Goal: Information Seeking & Learning: Learn about a topic

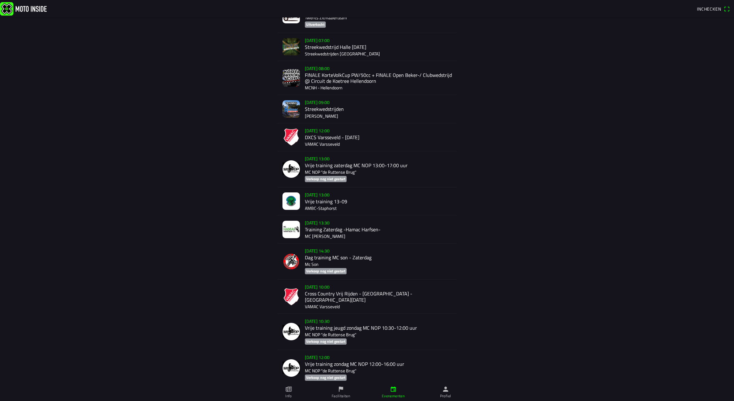
scroll to position [264, 0]
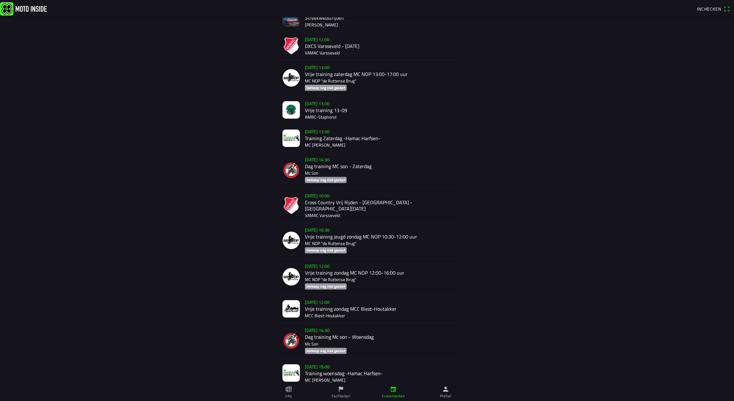
click at [363, 205] on div "zo 14 sep. - 10:00 Cross Country Vrij Rijden - Varsseveld - Zondag 14 September…" at bounding box center [378, 205] width 147 height 34
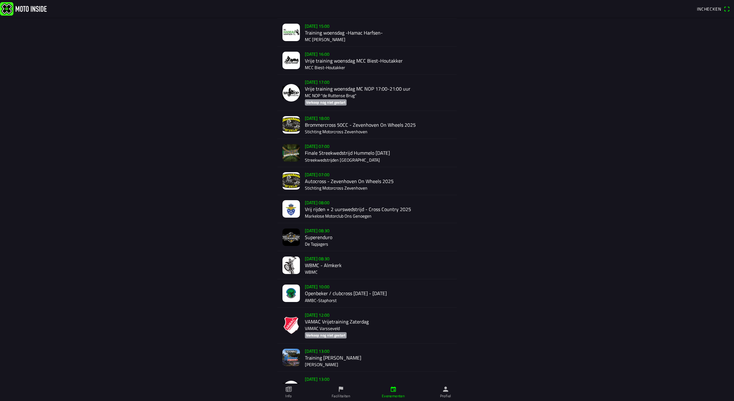
scroll to position [1211, 0]
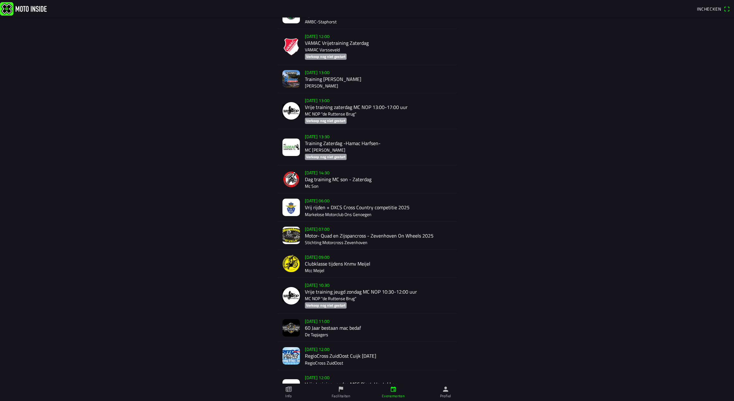
click at [313, 204] on div "zo 21 sep. - 06:00 Vrij rijden + DXCS Cross Country competitie 2025 Markelose M…" at bounding box center [378, 207] width 147 height 28
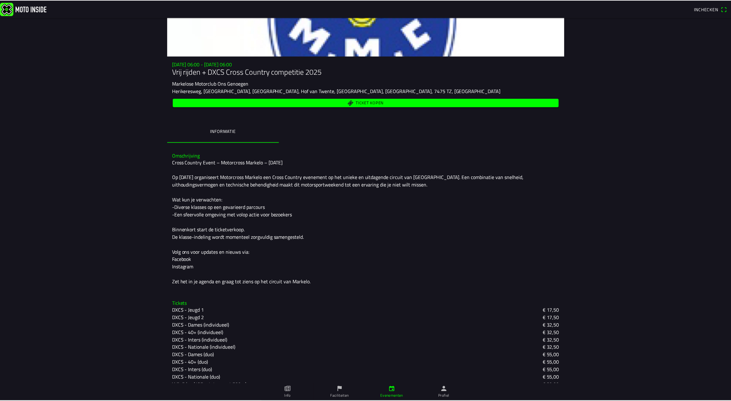
scroll to position [135, 0]
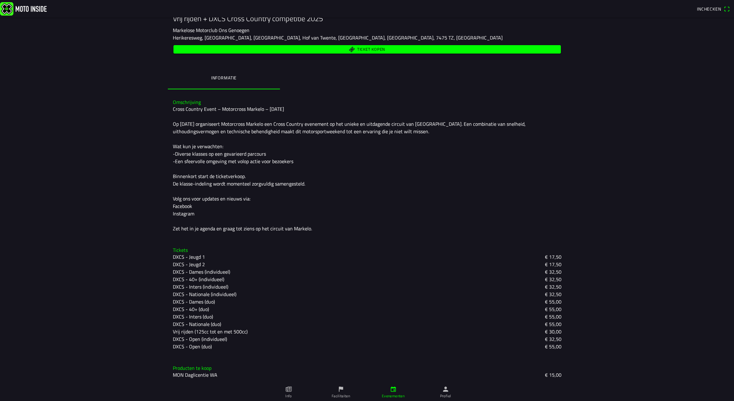
click at [0, 0] on slot "Vrij rijden (125cc tot en met 500cc)" at bounding box center [0, 0] width 0 height 0
drag, startPoint x: 163, startPoint y: 332, endPoint x: 587, endPoint y: 331, distance: 424.1
click at [587, 331] on main "zo 21 sep. - 06:00 - zo 21 sep. - 06:00 Vrij rijden + DXCS Cross Country compet…" at bounding box center [367, 209] width 734 height 384
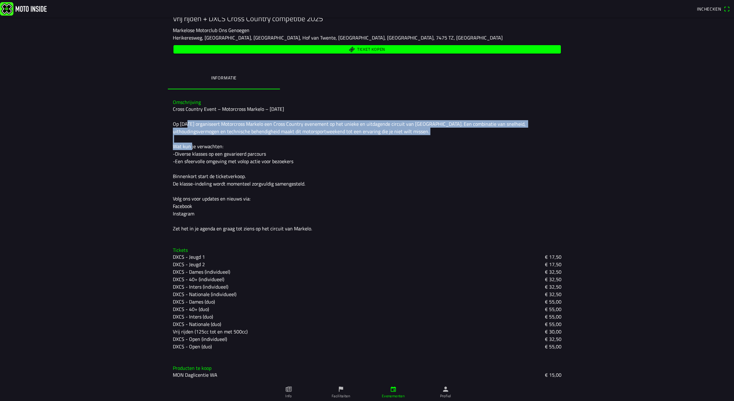
drag, startPoint x: 513, startPoint y: 117, endPoint x: 508, endPoint y: 140, distance: 23.8
click at [508, 140] on div "Cross Country Event – Motorcross Markelo – 21 september Op zondag 21 september …" at bounding box center [367, 168] width 389 height 127
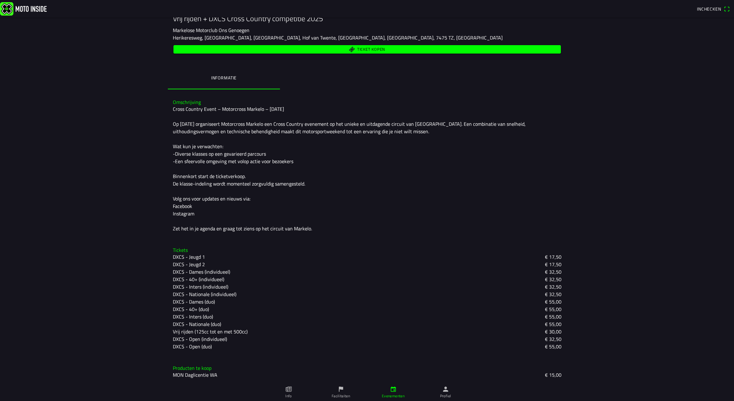
click at [507, 140] on div "Cross Country Event – Motorcross Markelo – 21 september Op zondag 21 september …" at bounding box center [367, 168] width 389 height 127
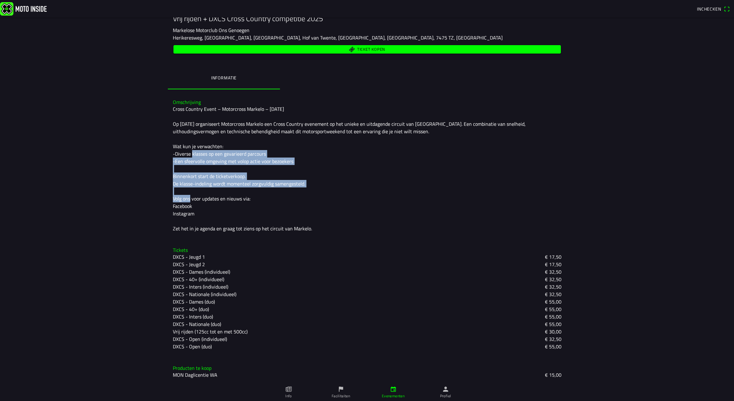
drag, startPoint x: 485, startPoint y: 149, endPoint x: 478, endPoint y: 181, distance: 32.6
click at [478, 181] on div "Cross Country Event – Motorcross Markelo – 21 september Op zondag 21 september …" at bounding box center [367, 168] width 389 height 127
click at [480, 180] on div "Cross Country Event – Motorcross Markelo – 21 september Op zondag 21 september …" at bounding box center [367, 168] width 389 height 127
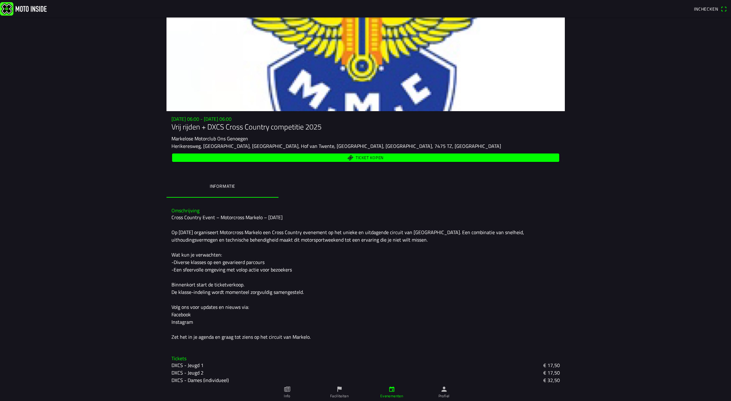
scroll to position [0, 0]
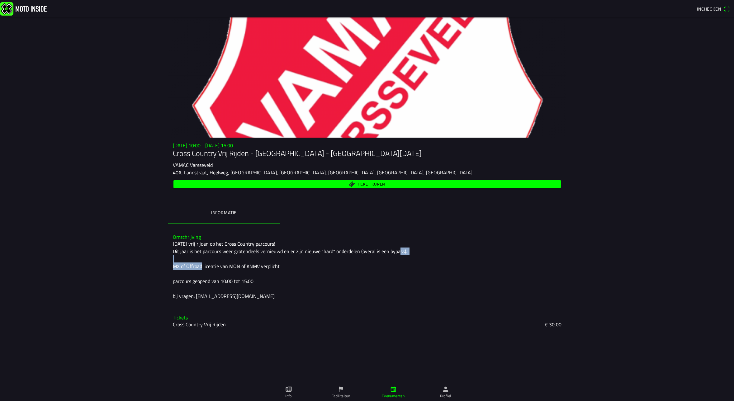
drag, startPoint x: 367, startPoint y: 248, endPoint x: 366, endPoint y: 271, distance: 22.8
click at [366, 271] on div "Zondag 14 September vrij rijden op het Cross Country parcours! Dit jaar is het …" at bounding box center [367, 270] width 389 height 60
click at [363, 263] on div "[DATE] vrij rijden op het Cross Country parcours! Dit jaar is het parcours weer…" at bounding box center [367, 270] width 389 height 60
click at [333, 244] on div "[DATE] vrij rijden op het Cross Country parcours! Dit jaar is het parcours weer…" at bounding box center [367, 270] width 389 height 60
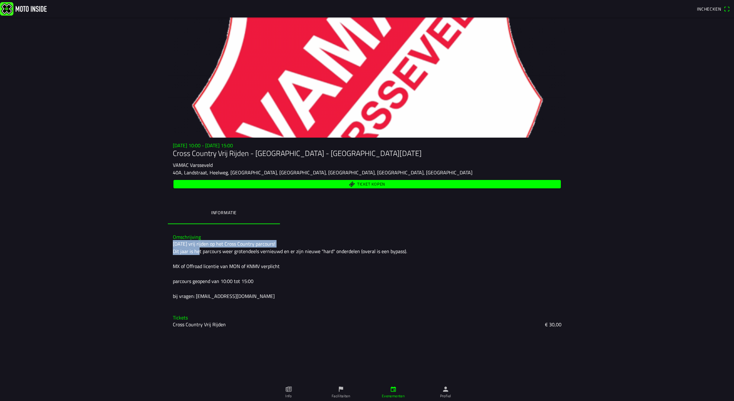
click at [333, 244] on div "[DATE] vrij rijden op het Cross Country parcours! Dit jaar is het parcours weer…" at bounding box center [367, 270] width 389 height 60
click at [406, 251] on div "[DATE] vrij rijden op het Cross Country parcours! Dit jaar is het parcours weer…" at bounding box center [367, 270] width 389 height 60
click at [410, 251] on div "[DATE] vrij rijden op het Cross Country parcours! Dit jaar is het parcours weer…" at bounding box center [367, 270] width 389 height 60
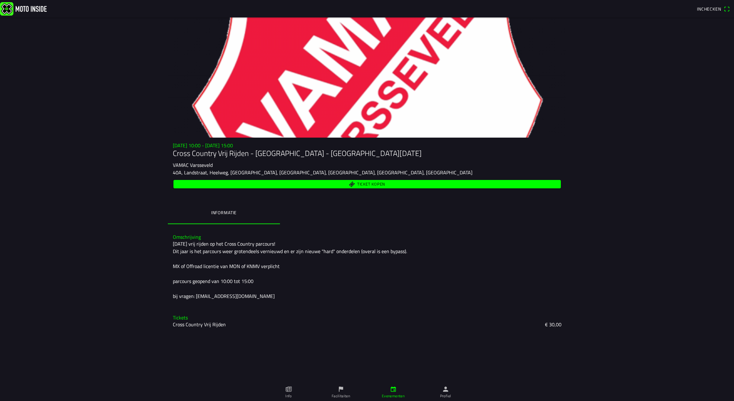
click at [195, 263] on div "[DATE] vrij rijden op het Cross Country parcours! Dit jaar is het parcours weer…" at bounding box center [367, 270] width 389 height 60
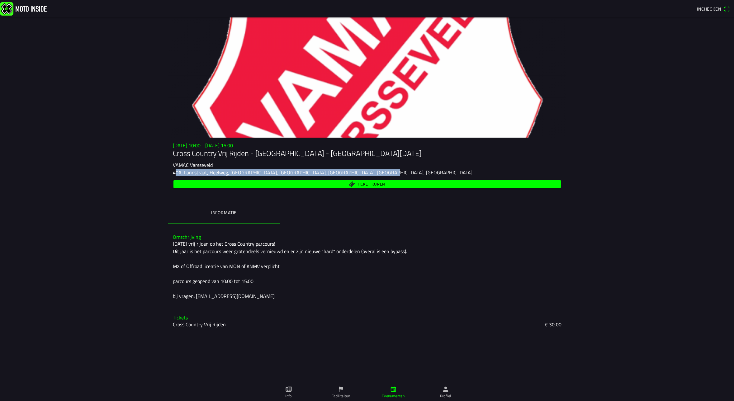
drag, startPoint x: 184, startPoint y: 173, endPoint x: 377, endPoint y: 173, distance: 193.1
click at [377, 173] on div "[DATE] 10:00 - [DATE] 15:00 Cross Country Vrij Rijden - [GEOGRAPHIC_DATA] - [GE…" at bounding box center [367, 166] width 399 height 47
copy ion-text "40A, Landstraat, Heelweg, [GEOGRAPHIC_DATA], [GEOGRAPHIC_DATA], [GEOGRAPHIC_DAT…"
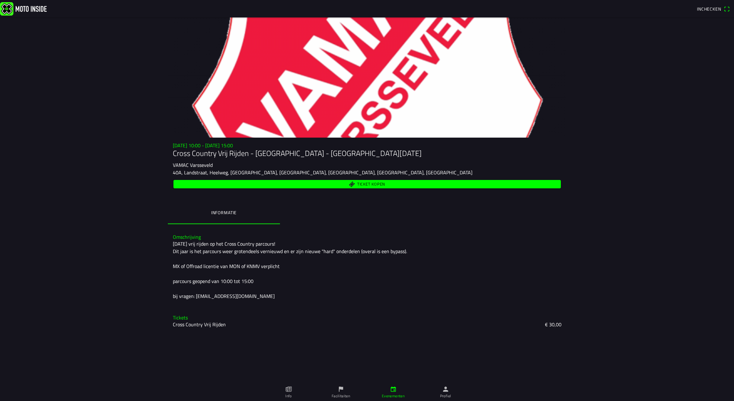
click at [295, 258] on div "[DATE] vrij rijden op het Cross Country parcours! Dit jaar is het parcours weer…" at bounding box center [367, 270] width 389 height 60
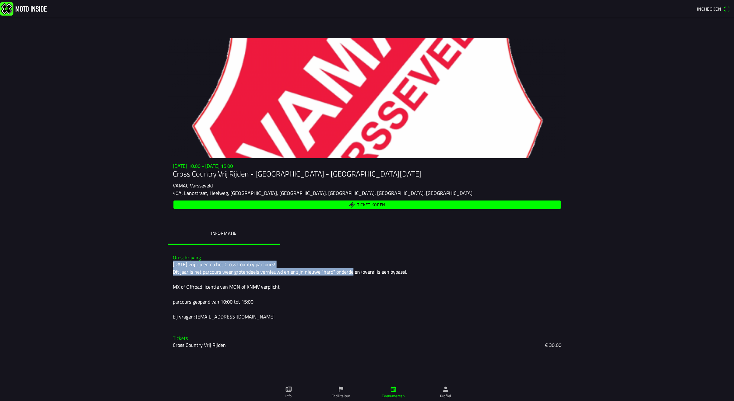
drag, startPoint x: 316, startPoint y: 237, endPoint x: 317, endPoint y: 270, distance: 33.3
click at [317, 270] on div "Omschrijving [DATE] vrij rijden op het Cross Country parcours! Dit jaar is het …" at bounding box center [367, 288] width 399 height 76
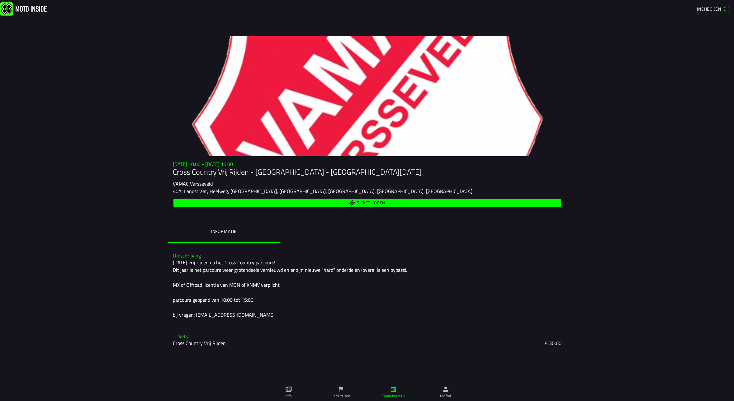
click at [320, 277] on div "[DATE] vrij rijden op het Cross Country parcours! Dit jaar is het parcours weer…" at bounding box center [367, 289] width 389 height 60
